Goal: Task Accomplishment & Management: Use online tool/utility

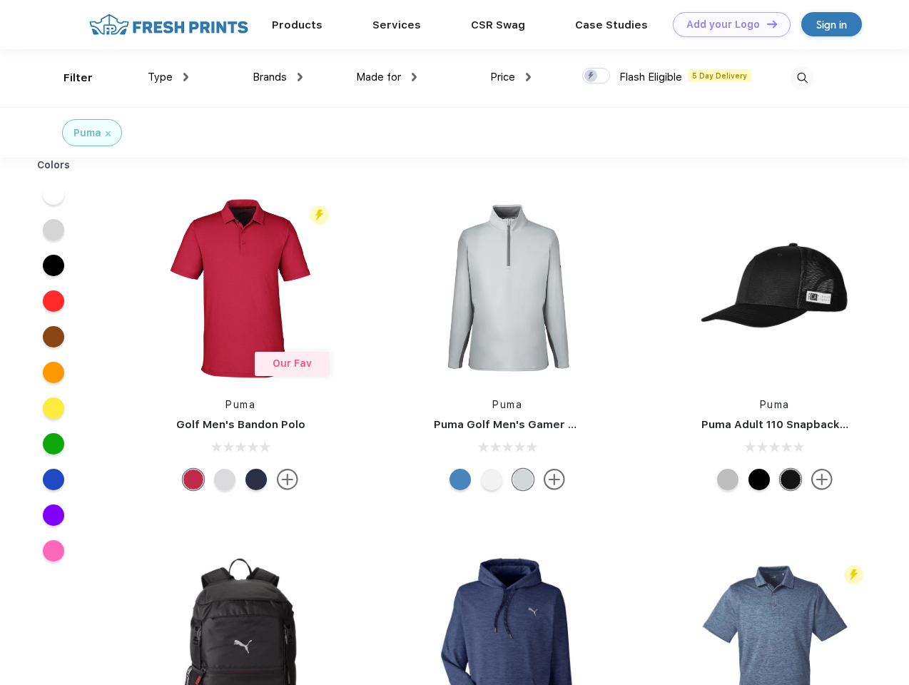
click at [726, 24] on link "Add your Logo Design Tool" at bounding box center [732, 24] width 118 height 25
click at [0, 0] on div "Design Tool" at bounding box center [0, 0] width 0 height 0
click at [765, 24] on link "Add your Logo Design Tool" at bounding box center [732, 24] width 118 height 25
click at [68, 78] on div "Filter" at bounding box center [77, 78] width 29 height 16
click at [168, 77] on span "Type" at bounding box center [160, 77] width 25 height 13
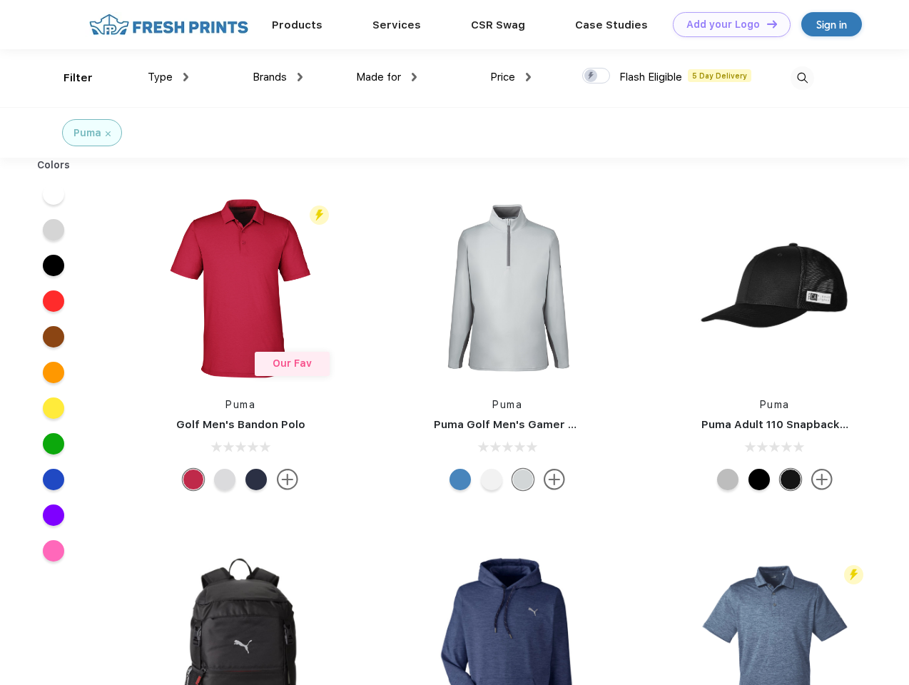
click at [277, 77] on span "Brands" at bounding box center [269, 77] width 34 height 13
click at [387, 77] on span "Made for" at bounding box center [378, 77] width 45 height 13
click at [511, 77] on span "Price" at bounding box center [502, 77] width 25 height 13
click at [596, 76] on div at bounding box center [596, 76] width 28 height 16
click at [591, 76] on input "checkbox" at bounding box center [586, 71] width 9 height 9
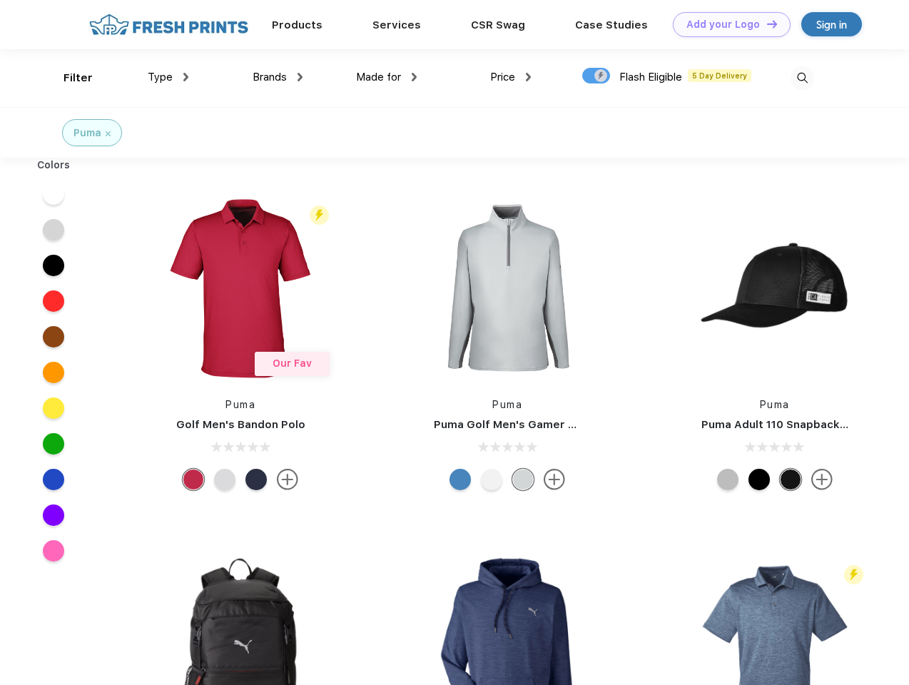
click at [802, 78] on img at bounding box center [802, 78] width 24 height 24
